Goal: Information Seeking & Learning: Check status

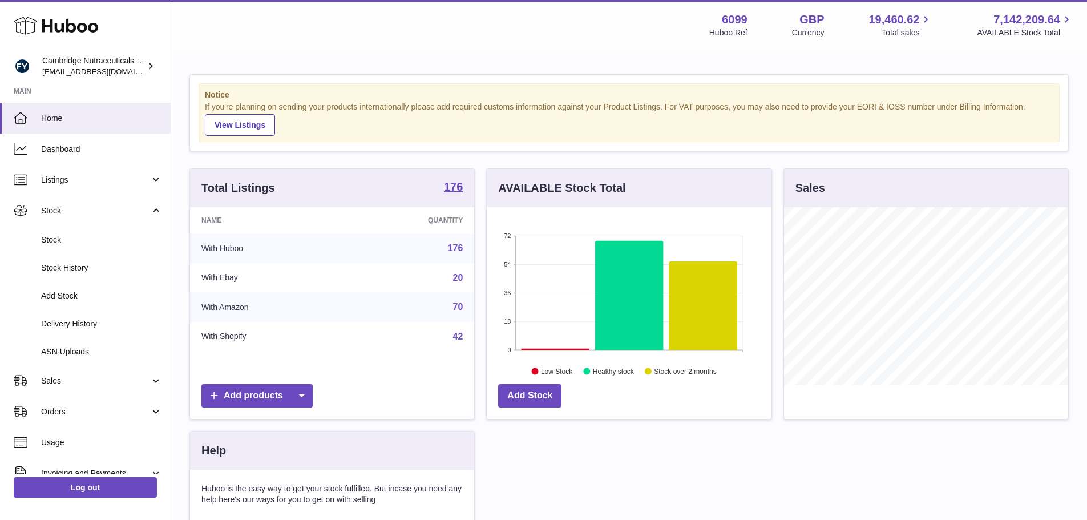
scroll to position [178, 285]
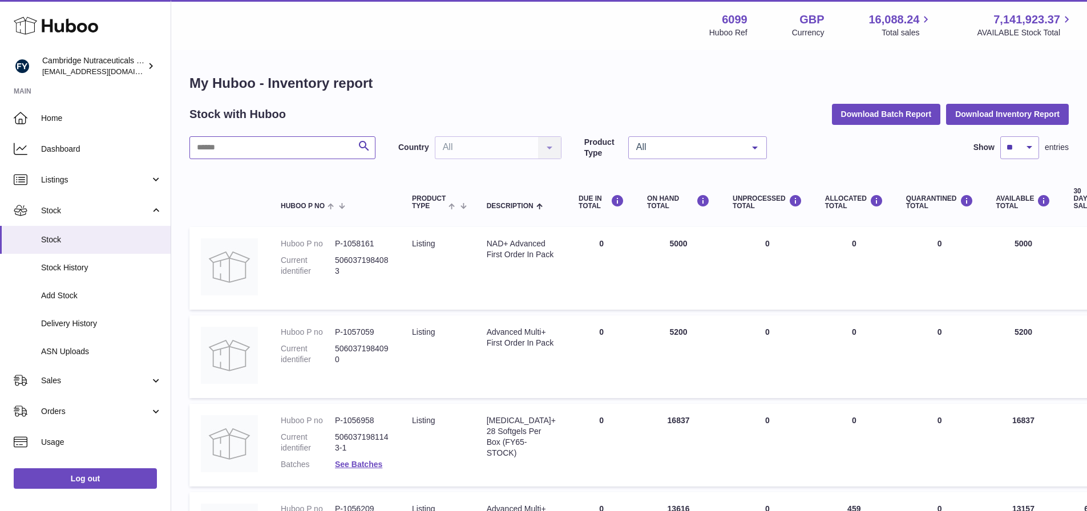
click at [235, 153] on input "text" at bounding box center [283, 147] width 186 height 23
drag, startPoint x: 241, startPoint y: 142, endPoint x: 172, endPoint y: 140, distance: 68.5
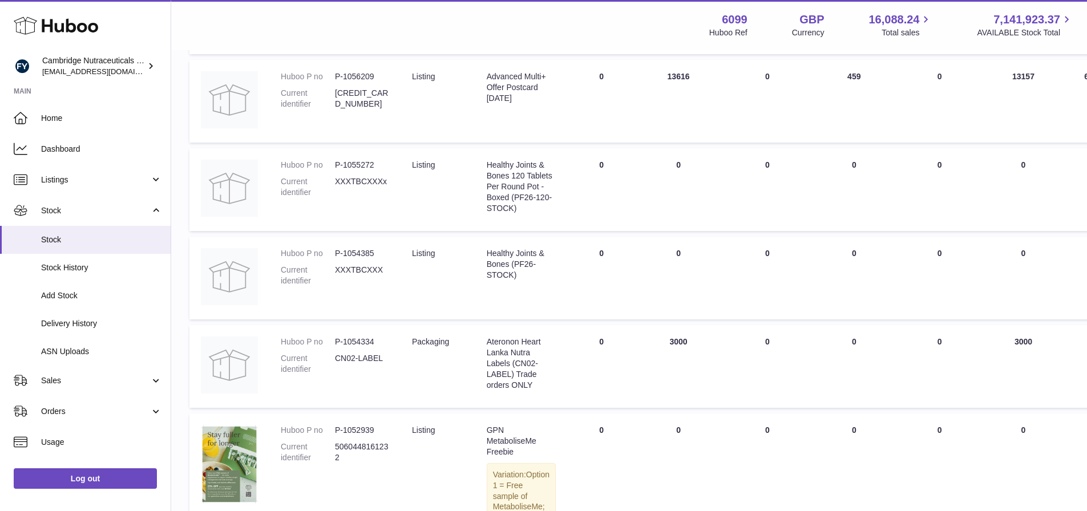
scroll to position [436, 0]
type input "***"
drag, startPoint x: 527, startPoint y: 174, endPoint x: 486, endPoint y: 160, distance: 43.3
click at [486, 160] on td "Description Healthy Joints & Bones 120 Tablets Per Round Pot - Boxed (PF26-120-…" at bounding box center [521, 187] width 92 height 83
copy div "Healthy Joints & Bones 120"
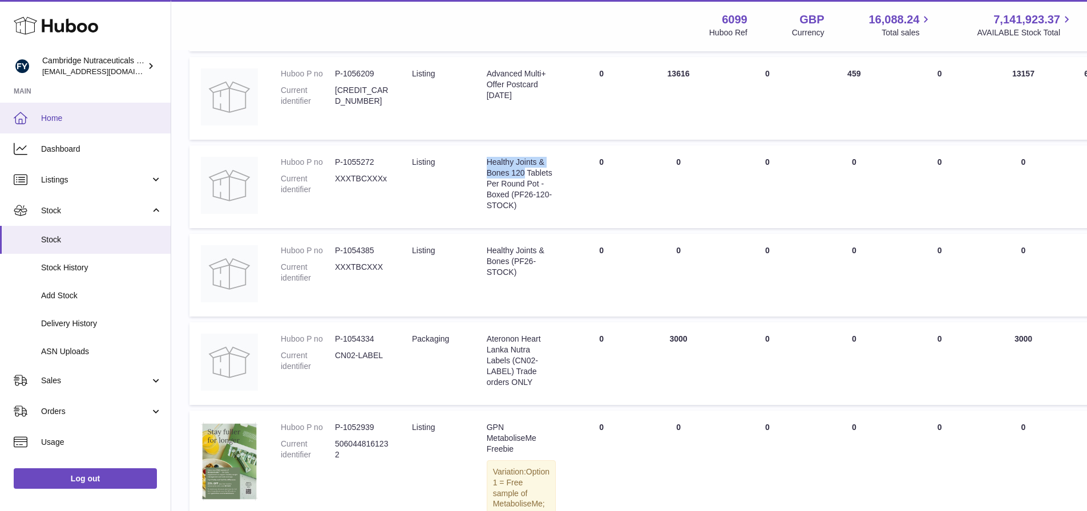
click at [54, 110] on link "Home" at bounding box center [85, 118] width 171 height 31
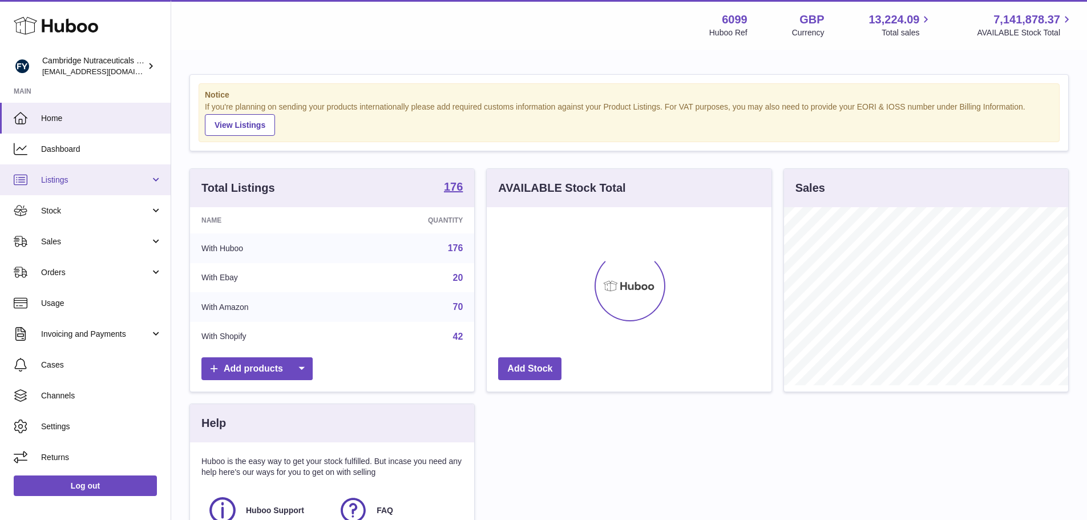
scroll to position [178, 285]
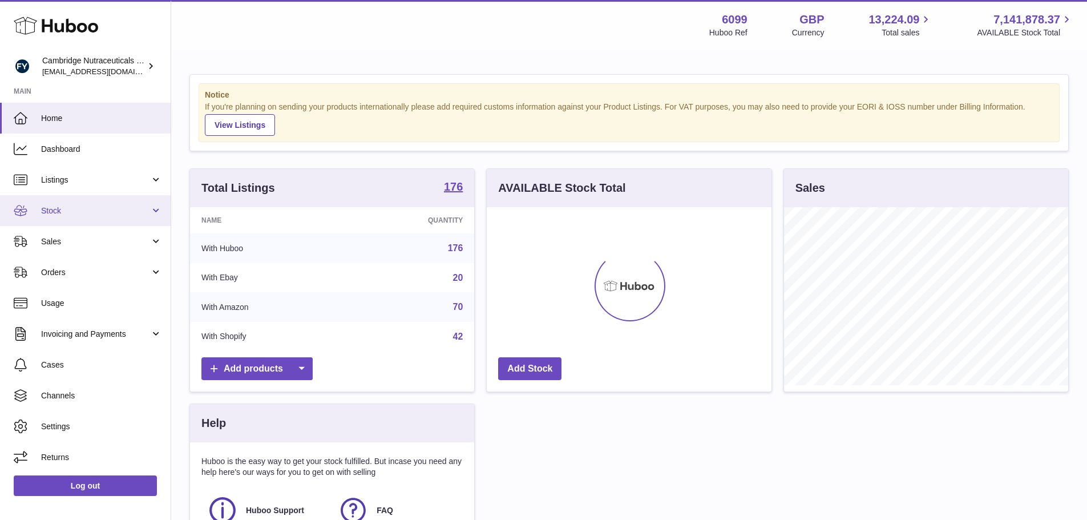
click at [88, 208] on span "Stock" at bounding box center [95, 210] width 109 height 11
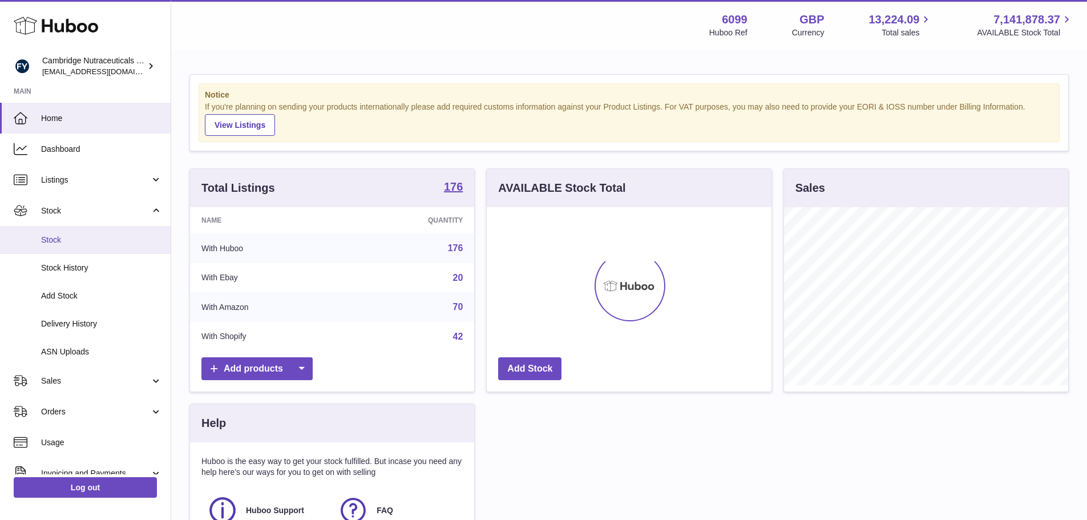
click at [68, 240] on span "Stock" at bounding box center [101, 240] width 121 height 11
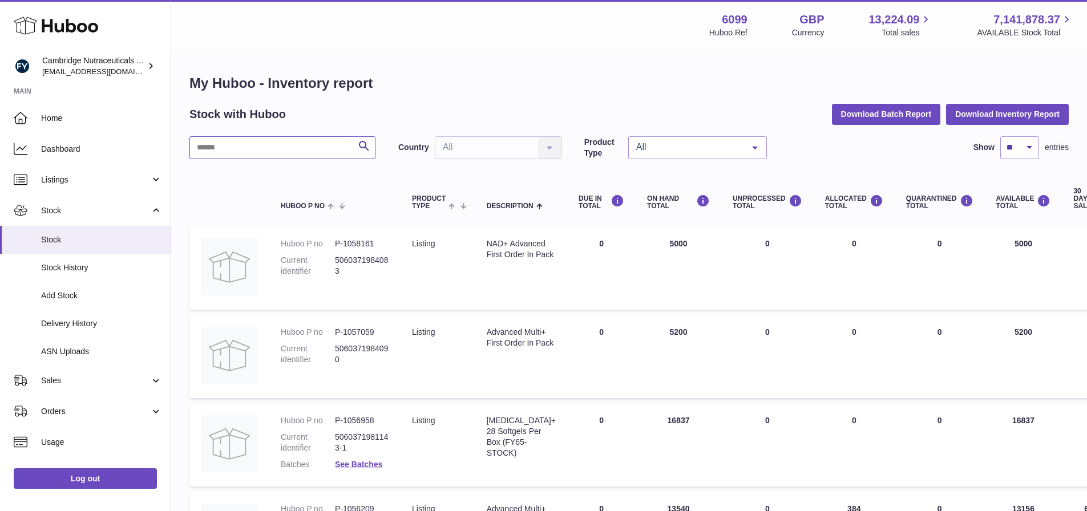
click at [247, 155] on input "text" at bounding box center [283, 147] width 186 height 23
paste input "**********"
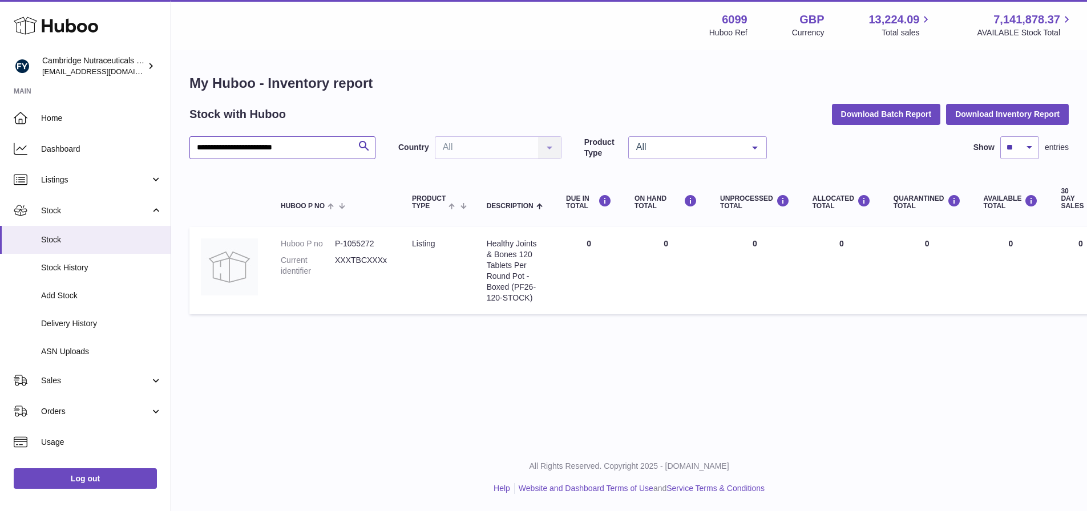
drag, startPoint x: 304, startPoint y: 143, endPoint x: 251, endPoint y: 142, distance: 52.5
click at [251, 142] on input "**********" at bounding box center [283, 147] width 186 height 23
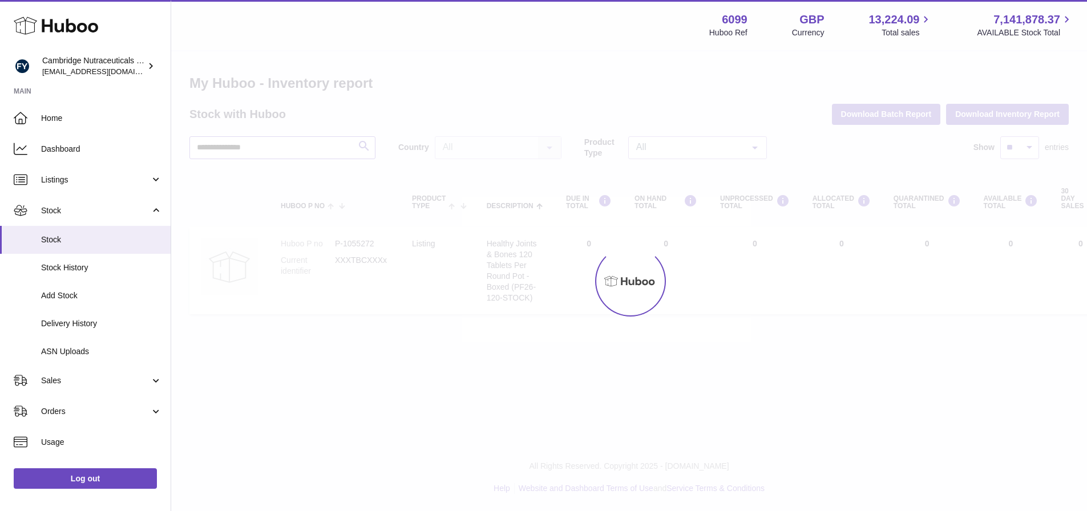
type input "**********"
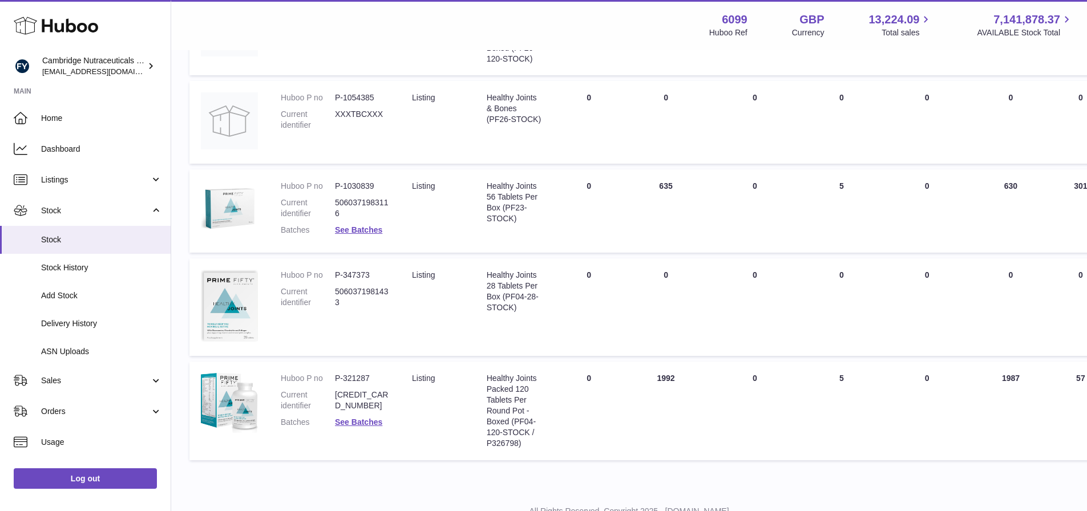
scroll to position [251, 0]
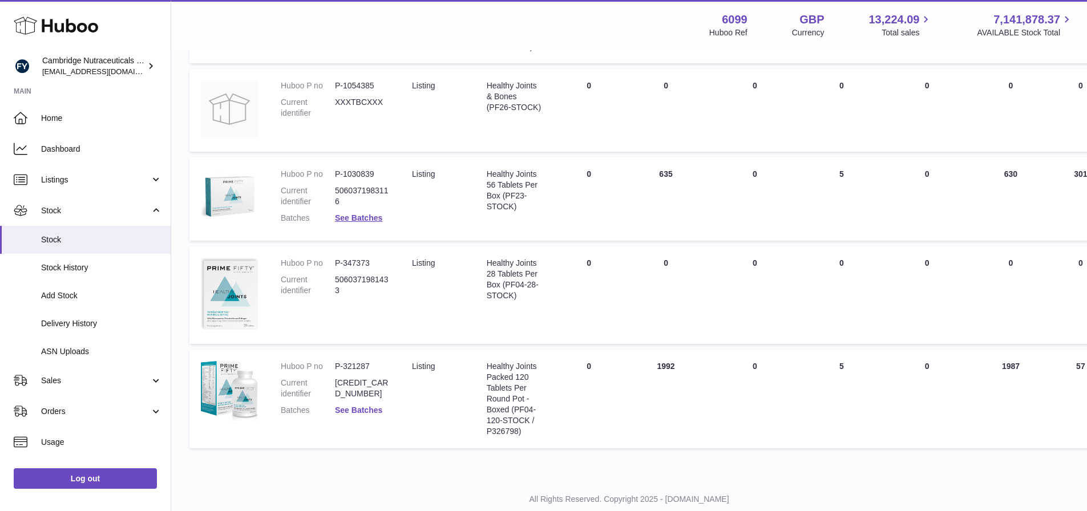
click at [376, 412] on link "See Batches" at bounding box center [358, 410] width 47 height 9
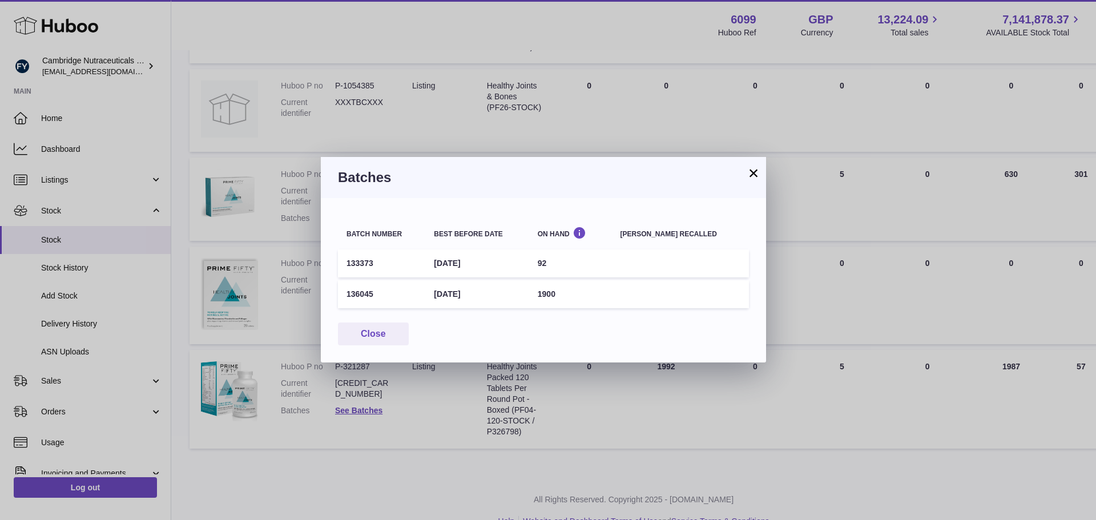
drag, startPoint x: 503, startPoint y: 296, endPoint x: 443, endPoint y: 292, distance: 60.6
click at [443, 292] on td "30th Sep 2027" at bounding box center [476, 294] width 103 height 28
click at [425, 266] on td "133373" at bounding box center [381, 263] width 87 height 28
drag, startPoint x: 441, startPoint y: 263, endPoint x: 509, endPoint y: 268, distance: 67.5
click at [509, 268] on td "31st May 2027" at bounding box center [476, 263] width 103 height 28
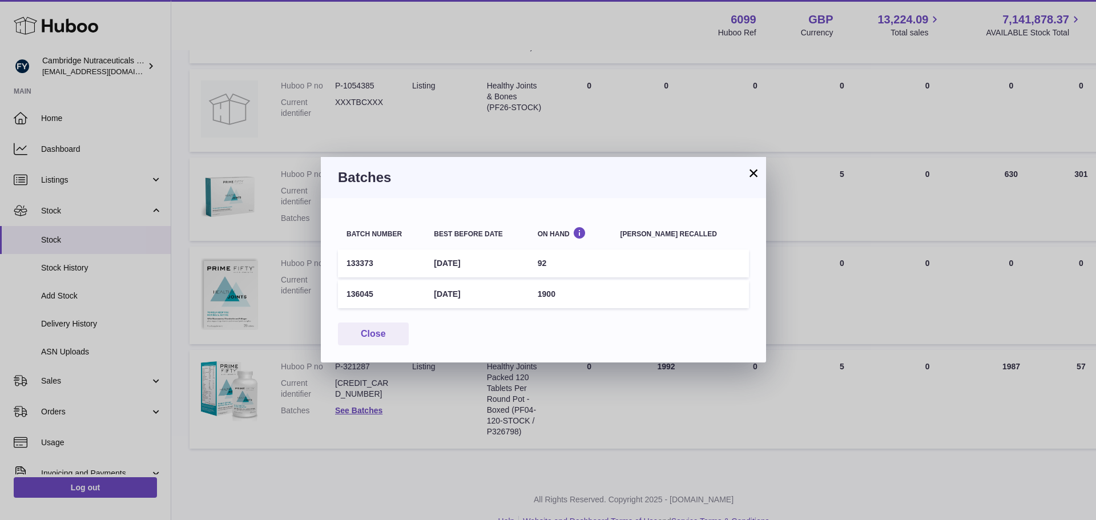
copy td "31st May 2027"
click at [389, 331] on button "Close" at bounding box center [373, 333] width 71 height 23
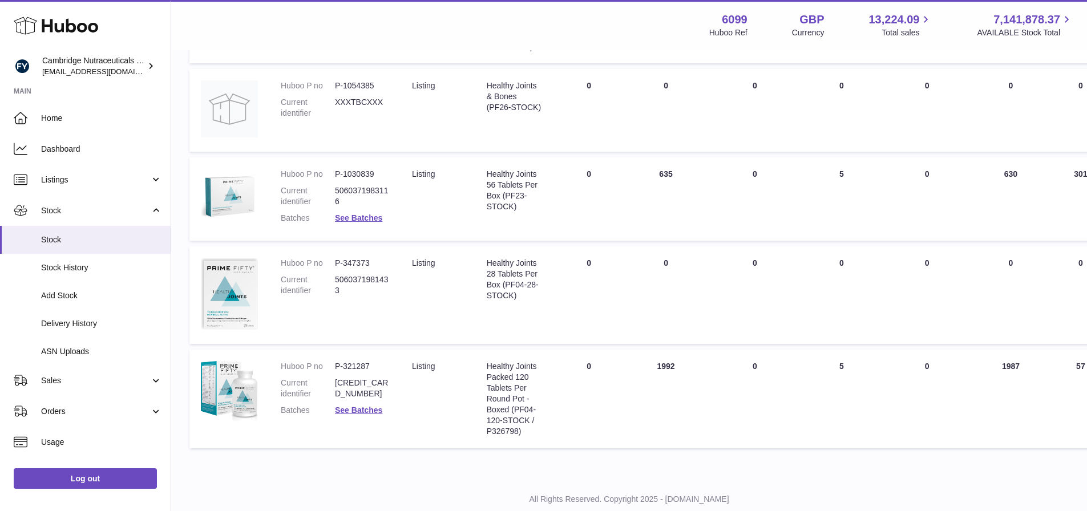
click at [389, 331] on td "Huboo P no P-347373 Current identifier 5060371981433" at bounding box center [334, 296] width 131 height 98
